Goal: Task Accomplishment & Management: Use online tool/utility

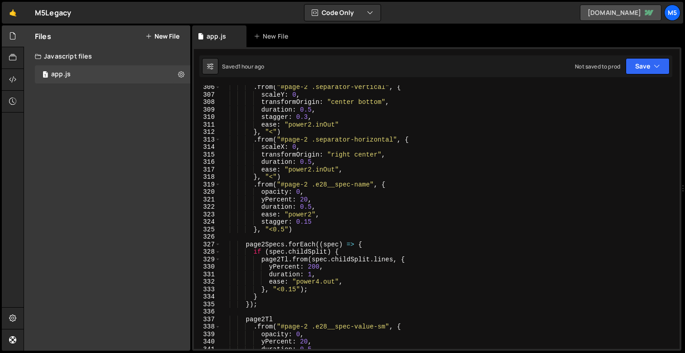
scroll to position [2290, 0]
click at [352, 143] on div ". from ( "#page-2 .separator-vertical" , { scaleY : 0 , transformOrigin : "cent…" at bounding box center [448, 222] width 455 height 278
type textarea ".from("#page-2 .separator-horizontal", {"
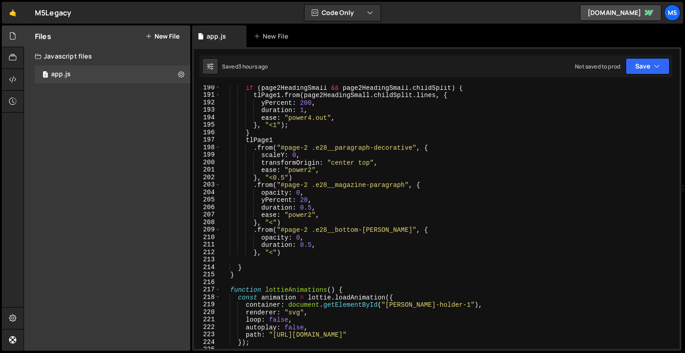
scroll to position [1430, 0]
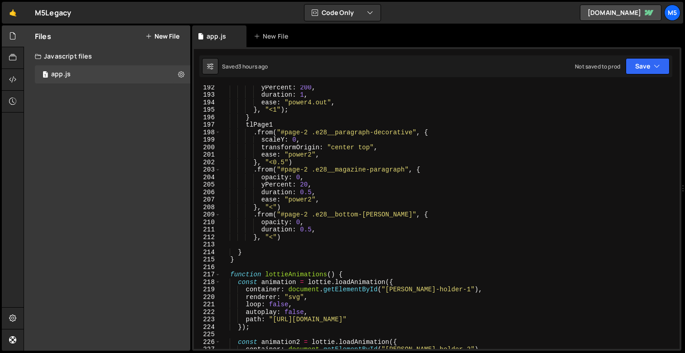
click at [282, 241] on div "yPercent : 200 , duration : 1 , ease : "power4.out" , } , "<1" ) ; } tlPage1 . …" at bounding box center [448, 222] width 455 height 278
click at [255, 246] on div "yPercent : 200 , duration : 1 , ease : "power4.out" , } , "<1" ) ; } tlPage1 . …" at bounding box center [448, 222] width 455 height 278
click at [275, 238] on div "yPercent : 200 , duration : 1 , ease : "power4.out" , } , "<1" ) ; } tlPage1 . …" at bounding box center [448, 222] width 455 height 278
click at [256, 238] on div "yPercent : 200 , duration : 1 , ease : "power4.out" , } , "<1" ) ; } tlPage1 . …" at bounding box center [448, 222] width 455 height 278
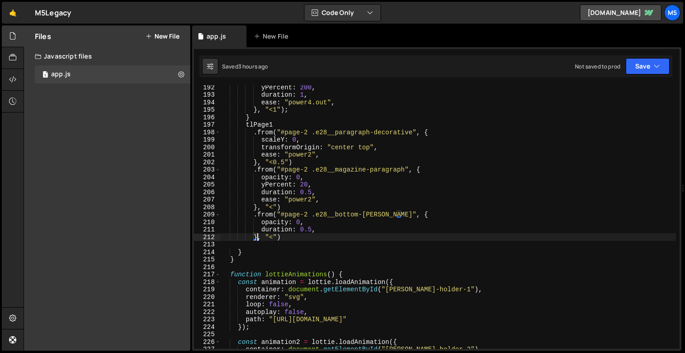
click at [242, 252] on div "yPercent : 200 , duration : 1 , ease : "power4.out" , } , "<1" ) ; } tlPage1 . …" at bounding box center [448, 222] width 455 height 278
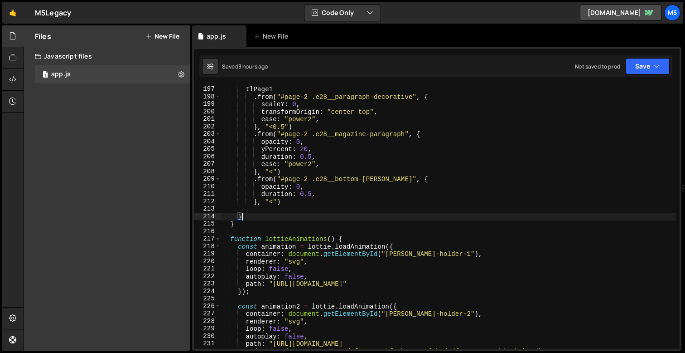
scroll to position [1459, 0]
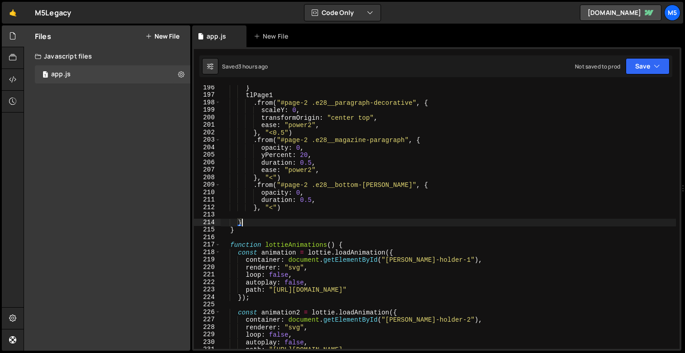
click at [229, 230] on div "} tlPage1 . from ( "#page-2 .e28__paragraph-decorative" , { scaleY : 0 , transf…" at bounding box center [448, 227] width 455 height 286
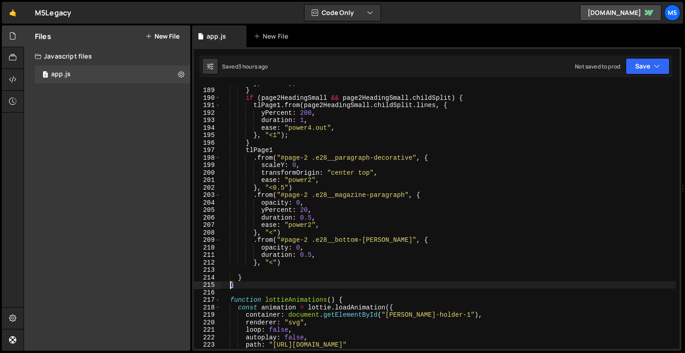
scroll to position [1430, 0]
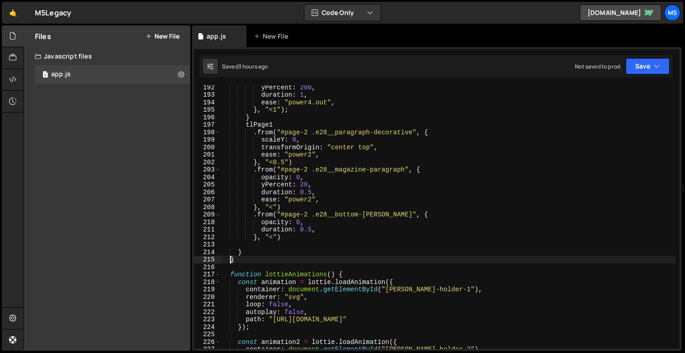
click at [238, 251] on div "yPercent : 200 , duration : 1 , ease : "power4.out" , } , "<1" ) ; } tlPage1 . …" at bounding box center [448, 222] width 455 height 278
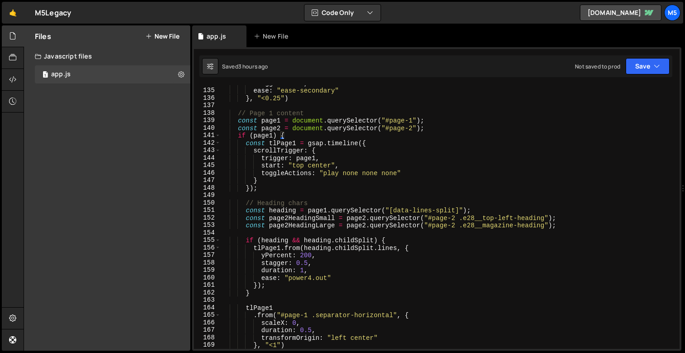
scroll to position [1008, 0]
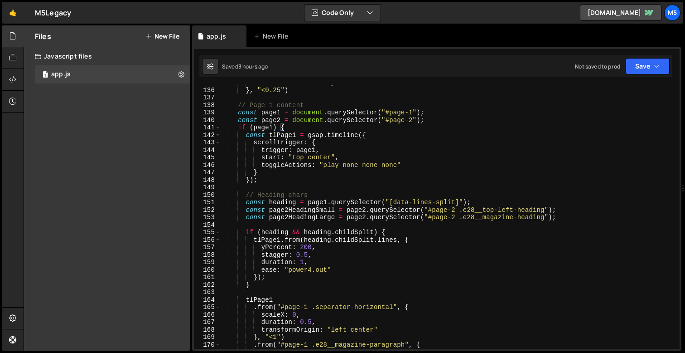
click at [283, 129] on div "ease : "ease-secondary" } , "<0.25" ) // Page 1 content const page1 = document …" at bounding box center [448, 218] width 455 height 278
click at [282, 129] on div "ease : "ease-secondary" } , "<0.25" ) // Page 1 content const page1 = document …" at bounding box center [448, 218] width 455 height 278
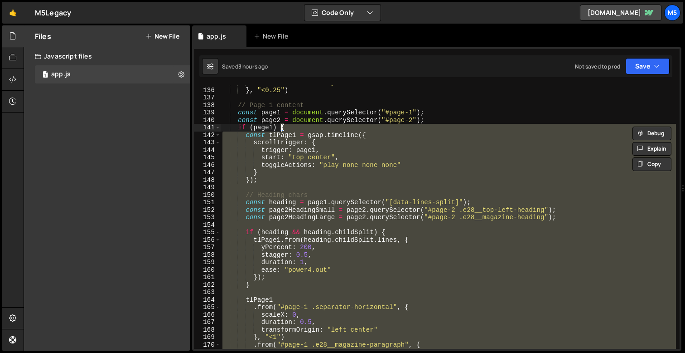
click at [293, 135] on div "ease : "ease-secondary" } , "<0.25" ) // Page 1 content const page1 = document …" at bounding box center [448, 218] width 455 height 278
type textarea "const tlPage1 = gsap.timeline({"
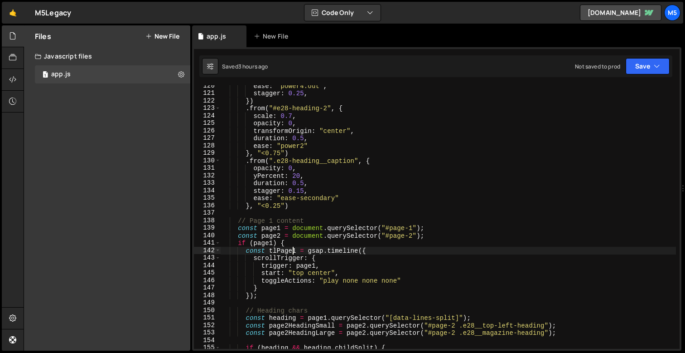
scroll to position [911, 0]
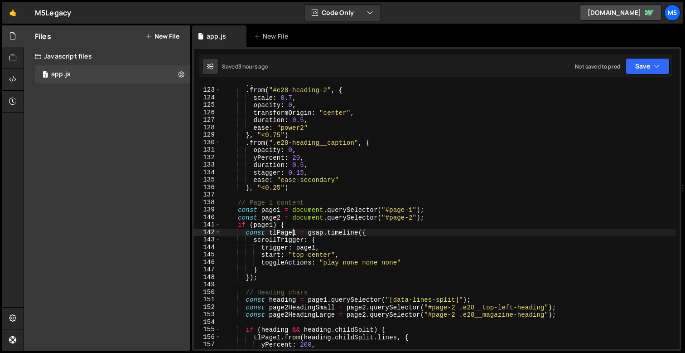
click at [324, 191] on div "}) . from ( "#e28-heading-2" , { scale : 0.7 , opacity : 0 , transformOrigin : …" at bounding box center [448, 218] width 455 height 278
click at [337, 188] on div "}) . from ( "#e28-heading-2" , { scale : 0.7 , opacity : 0 , transformOrigin : …" at bounding box center [448, 218] width 455 height 278
type textarea "}, "<0.25")"
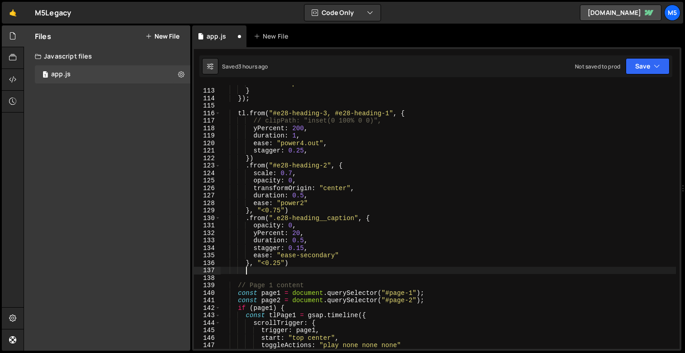
scroll to position [844, 0]
type textarea "g"
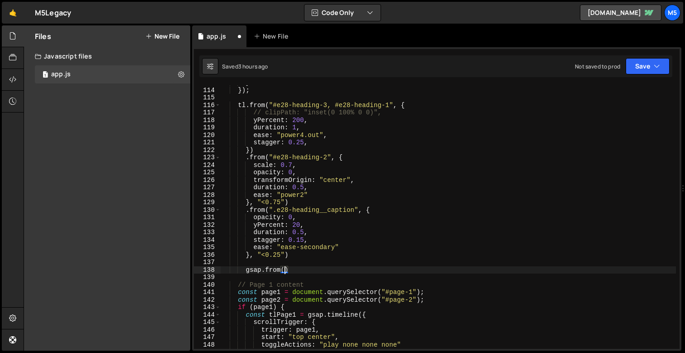
scroll to position [0, 4]
type textarea "gsap.from(".e28__image-large", {)"
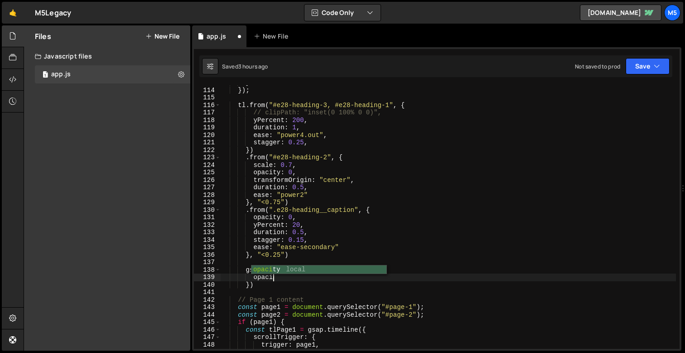
scroll to position [0, 4]
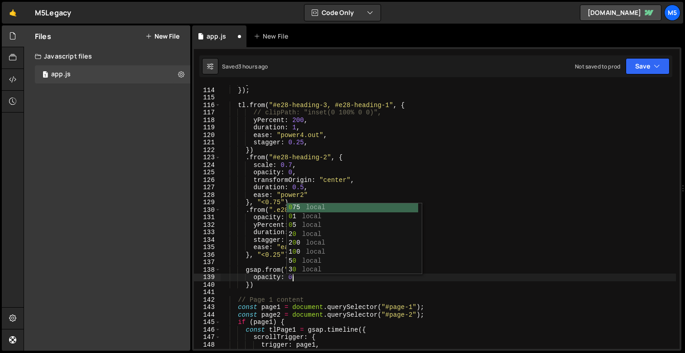
type textarea "opacity: 0,"
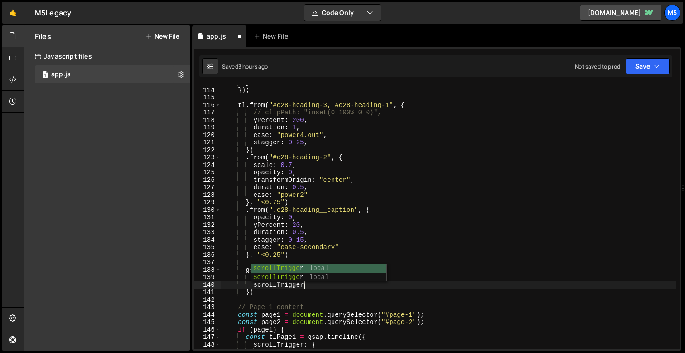
scroll to position [0, 5]
type textarea "scrollTrigger: {"
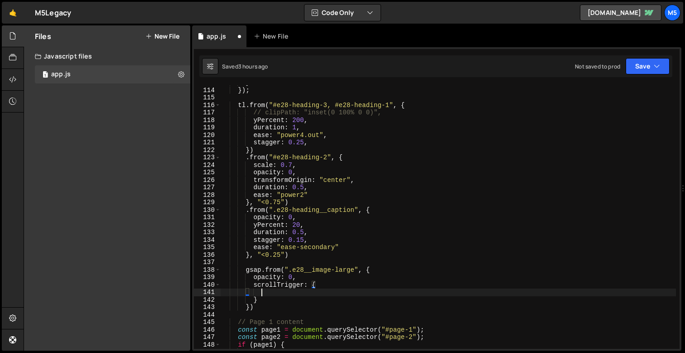
scroll to position [0, 2]
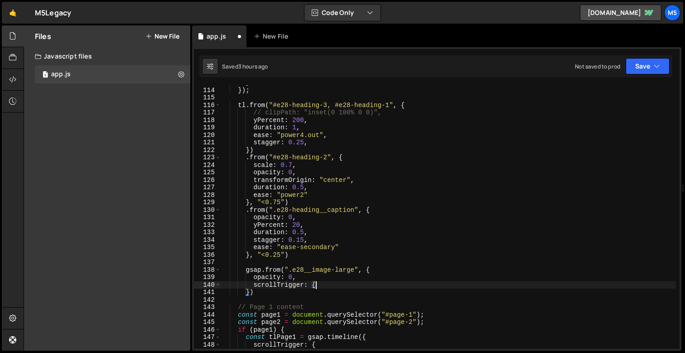
type textarea "scrollTrigger: {}"
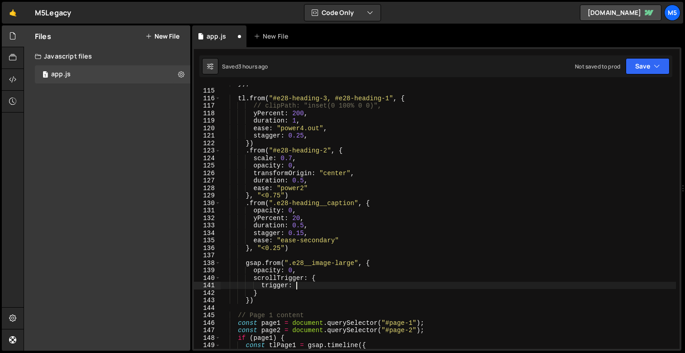
scroll to position [0, 5]
type textarea "trigger: ".e28__image-large","
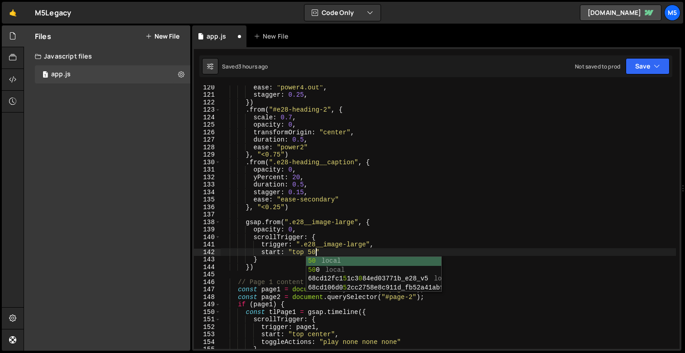
scroll to position [0, 6]
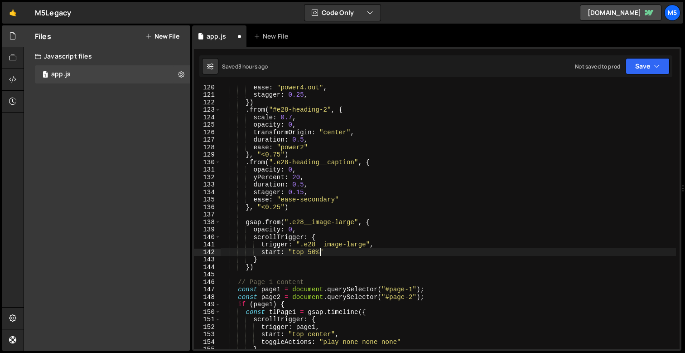
type textarea "start: "top 50%""
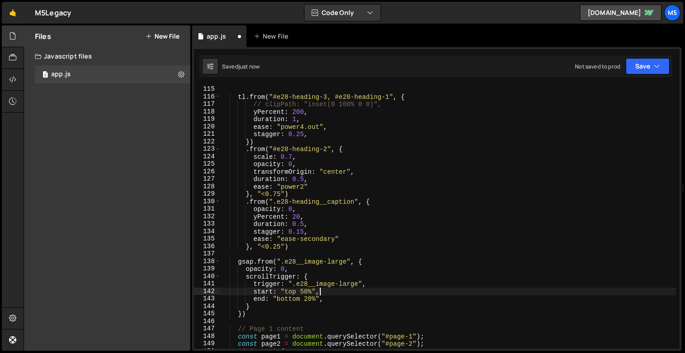
type textarea "end: "bottom 20%","
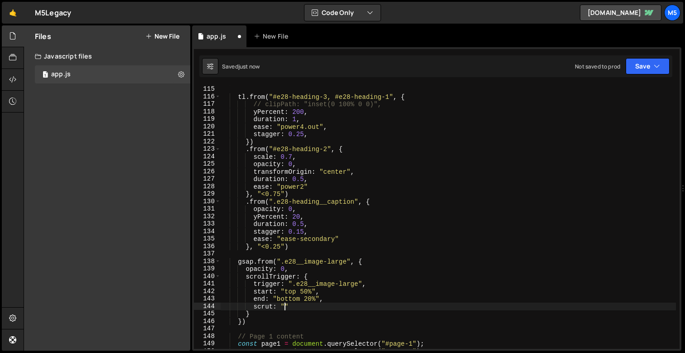
scroll to position [0, 4]
type textarea "scrut: true,"
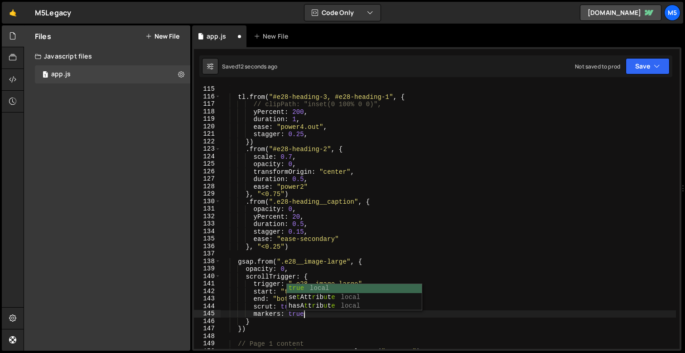
scroll to position [0, 5]
click at [313, 300] on div "}) ; tl . from ( "#e28-heading-3, #e28-heading-1" , { // clipPath: "inset(0 100…" at bounding box center [448, 217] width 455 height 278
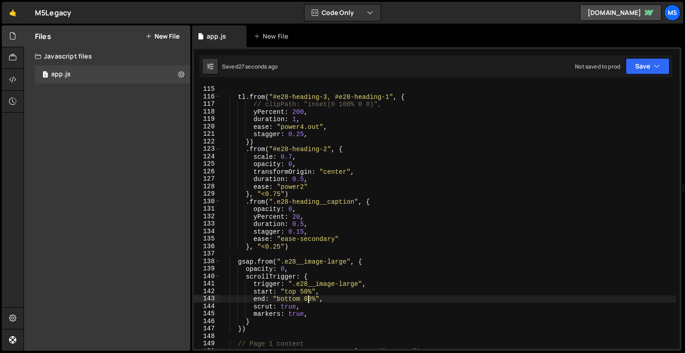
click at [272, 307] on div "}) ; tl . from ( "#e28-heading-3, #e28-heading-1" , { // clipPath: "inset(0 100…" at bounding box center [448, 217] width 455 height 278
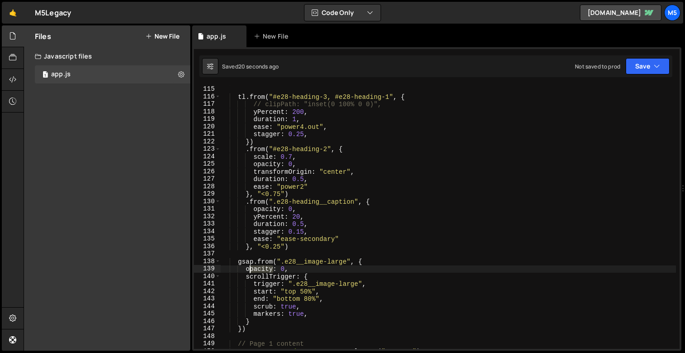
drag, startPoint x: 273, startPoint y: 268, endPoint x: 247, endPoint y: 268, distance: 26.3
click at [247, 268] on div "}) ; tl . from ( "#e28-heading-3, #e28-heading-1" , { // clipPath: "inset(0 100…" at bounding box center [448, 217] width 455 height 278
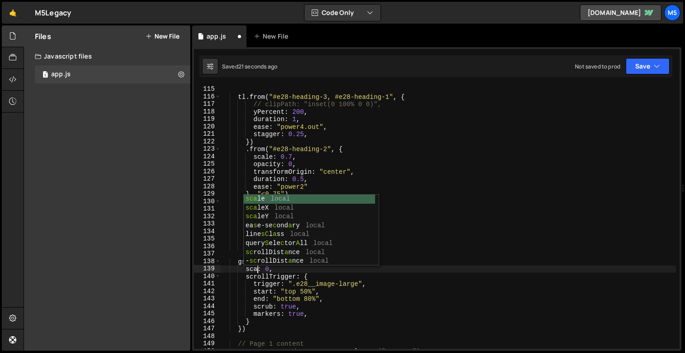
scroll to position [0, 3]
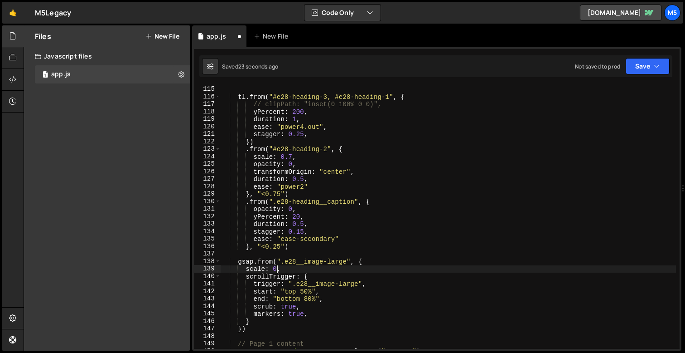
type textarea "scale: 0.5,"
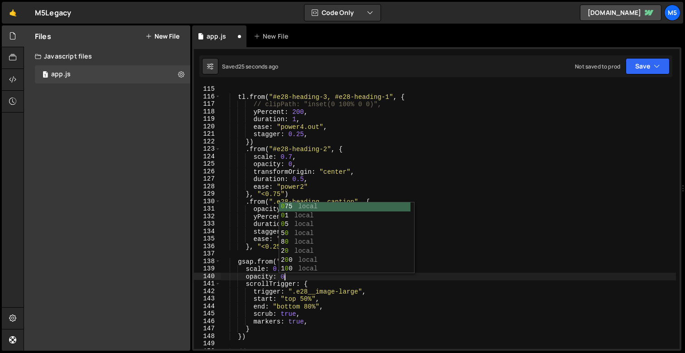
type textarea "opacity: 0,"
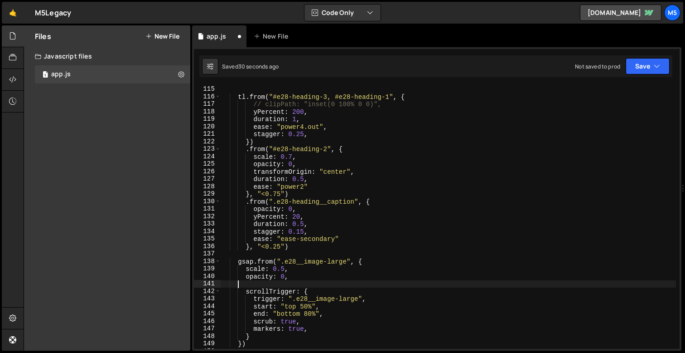
scroll to position [0, 0]
type textarea "opacity: 0,"
type textarea "yPercent: 120,"
click at [311, 255] on div "}) ; tl . from ( "#e28-heading-3, #e28-heading-1" , { // clipPath: "inset(0 100…" at bounding box center [448, 217] width 455 height 278
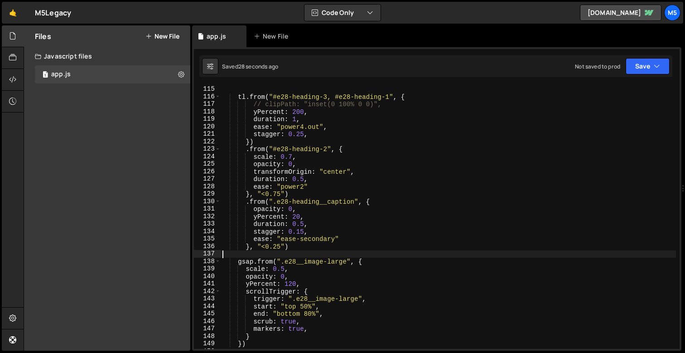
scroll to position [0, 0]
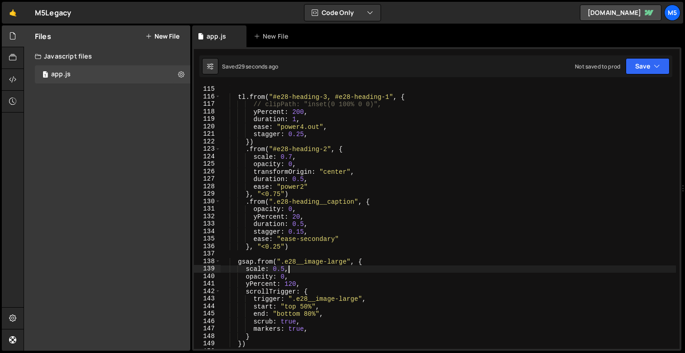
drag, startPoint x: 296, startPoint y: 271, endPoint x: 212, endPoint y: 271, distance: 84.3
click at [213, 271] on div "114 115 116 117 118 119 120 121 122 123 124 125 126 127 128 129 130 131 132 133…" at bounding box center [437, 216] width 486 height 263
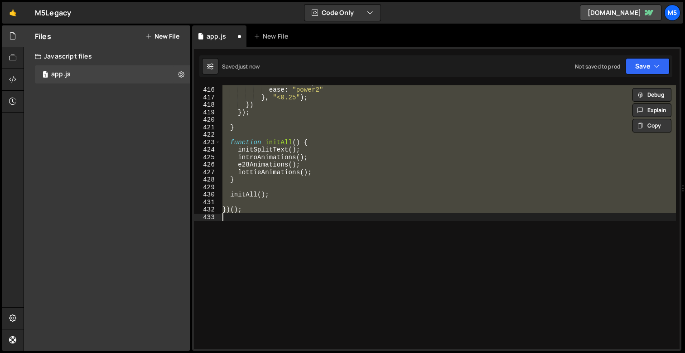
scroll to position [900, 0]
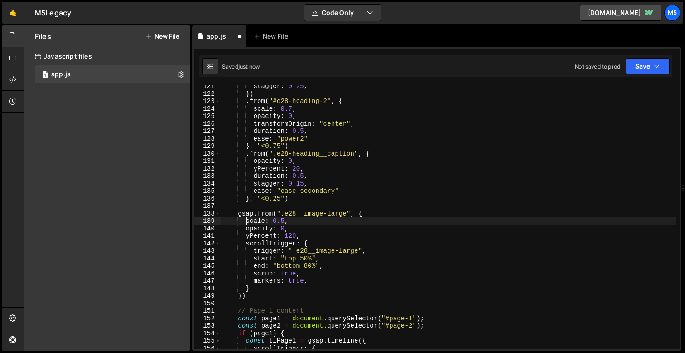
click at [310, 249] on div "stagger : 0.25 , }) . from ( "#e28-heading-2" , { scale : 0.7 , opacity : 0 , t…" at bounding box center [448, 221] width 455 height 278
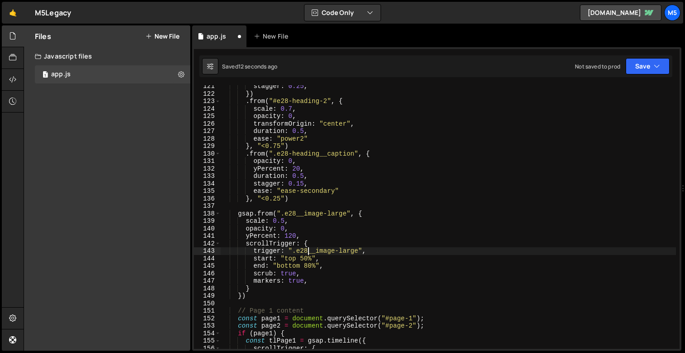
scroll to position [887, 0]
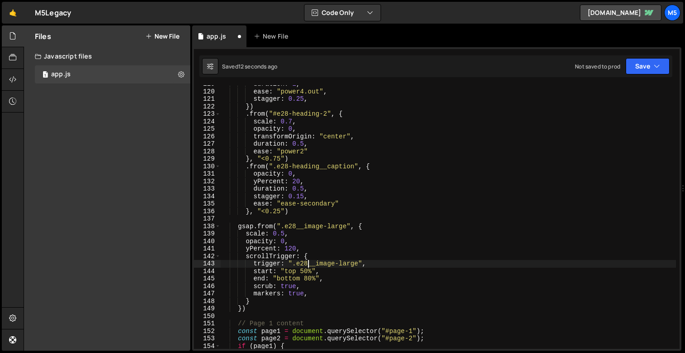
click at [295, 175] on div "duration : 1 , ease : "power4.out" , stagger : 0.25 , }) . from ( "#e28-heading…" at bounding box center [448, 219] width 455 height 278
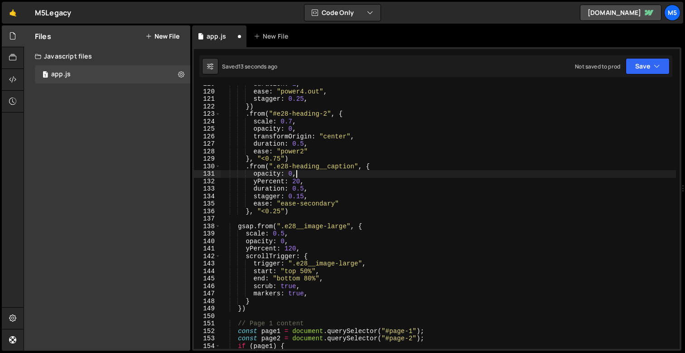
click at [300, 170] on div "duration : 1 , ease : "power4.out" , stagger : 0.25 , }) . from ( "#e28-heading…" at bounding box center [448, 219] width 455 height 278
click at [281, 166] on div "duration : 1 , ease : "power4.out" , stagger : 0.25 , }) . from ( "#e28-heading…" at bounding box center [448, 219] width 455 height 278
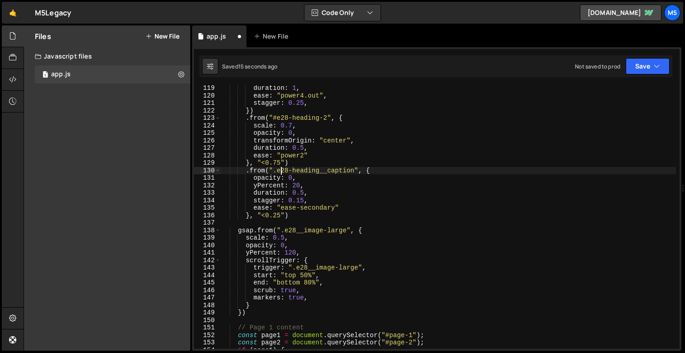
scroll to position [885, 0]
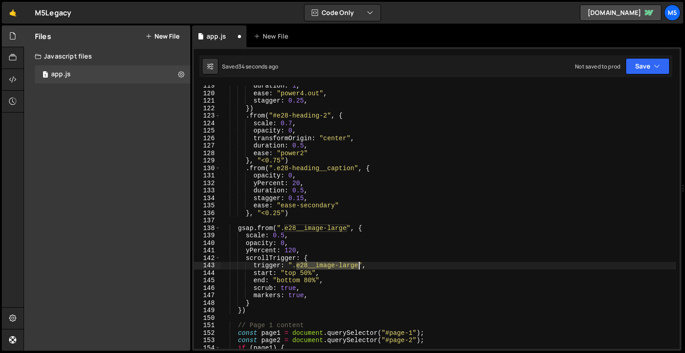
drag, startPoint x: 298, startPoint y: 266, endPoint x: 359, endPoint y: 268, distance: 61.2
click at [359, 268] on div "duration : 1 , ease : "power4.out" , stagger : 0.25 , }) . from ( "#e28-heading…" at bounding box center [448, 221] width 455 height 278
paste textarea "video-wrapper"
click at [295, 250] on div "duration : 1 , ease : "power4.out" , stagger : 0.25 , }) . from ( "#e28-heading…" at bounding box center [448, 221] width 455 height 278
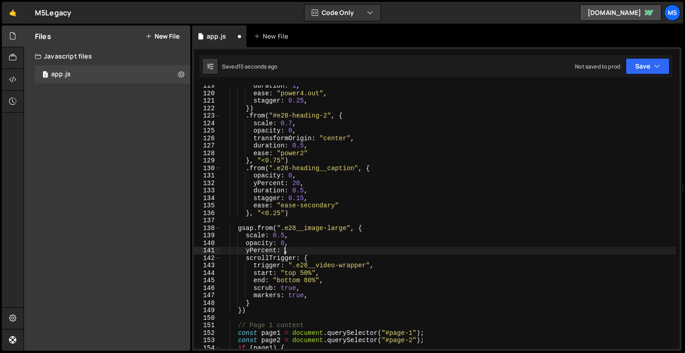
scroll to position [0, 5]
click at [306, 273] on div "duration : 1 , ease : "power4.out" , stagger : 0.25 , }) . from ( "#e28-heading…" at bounding box center [448, 221] width 455 height 278
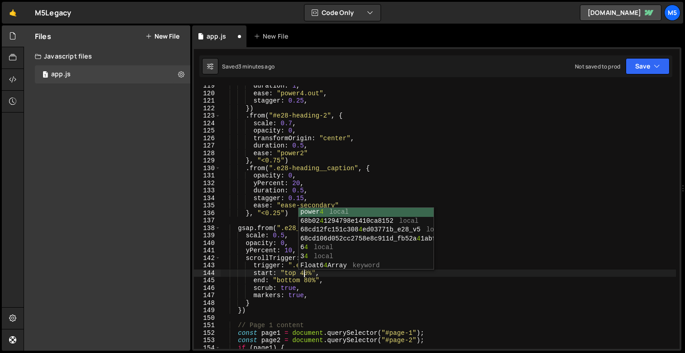
scroll to position [0, 5]
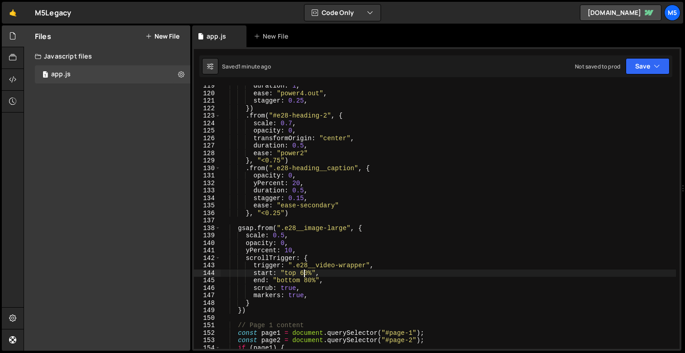
click at [309, 280] on div "duration : 1 , ease : "power4.out" , stagger : 0.25 , }) . from ( "#e28-heading…" at bounding box center [448, 221] width 455 height 278
click at [285, 235] on div "duration : 1 , ease : "power4.out" , stagger : 0.25 , }) . from ( "#e28-heading…" at bounding box center [448, 221] width 455 height 278
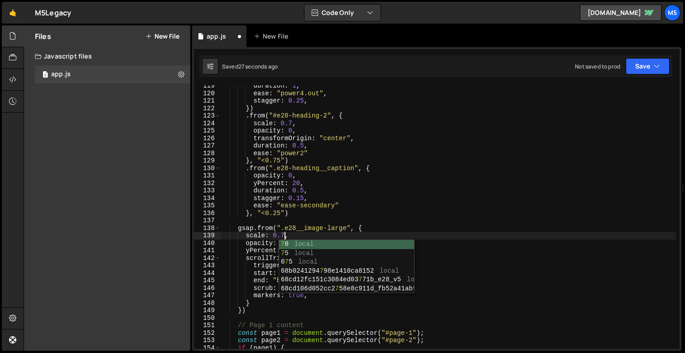
scroll to position [0, 4]
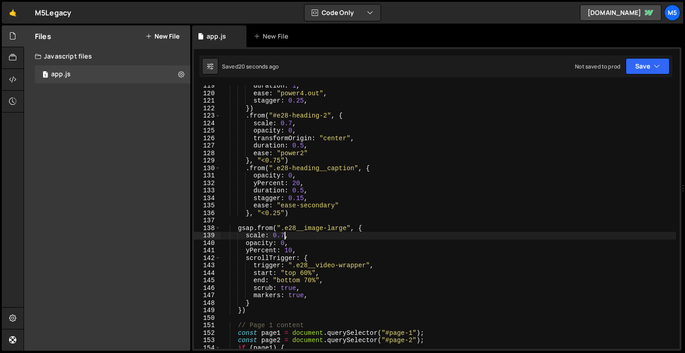
click at [310, 283] on div "duration : 1 , ease : "power4.out" , stagger : 0.25 , }) . from ( "#e28-heading…" at bounding box center [448, 221] width 455 height 278
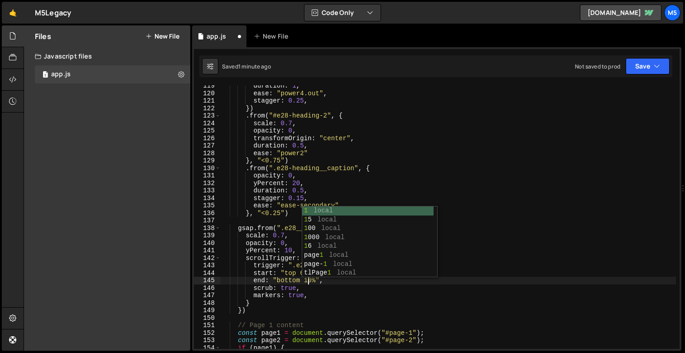
scroll to position [0, 6]
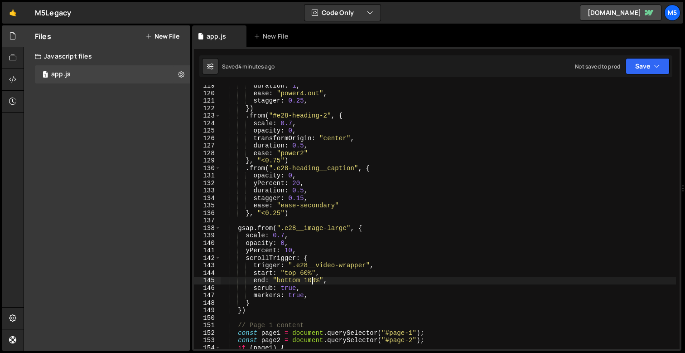
click at [288, 252] on div "duration : 1 , ease : "power4.out" , stagger : 0.25 , }) . from ( "#e28-heading…" at bounding box center [448, 221] width 455 height 278
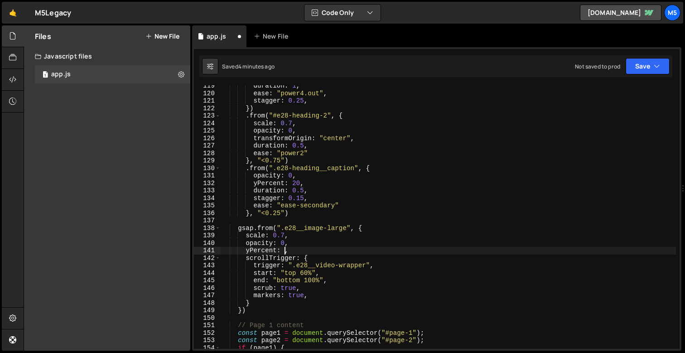
scroll to position [0, 4]
type textarea "yPercent: 5,"
